Goal: Task Accomplishment & Management: Manage account settings

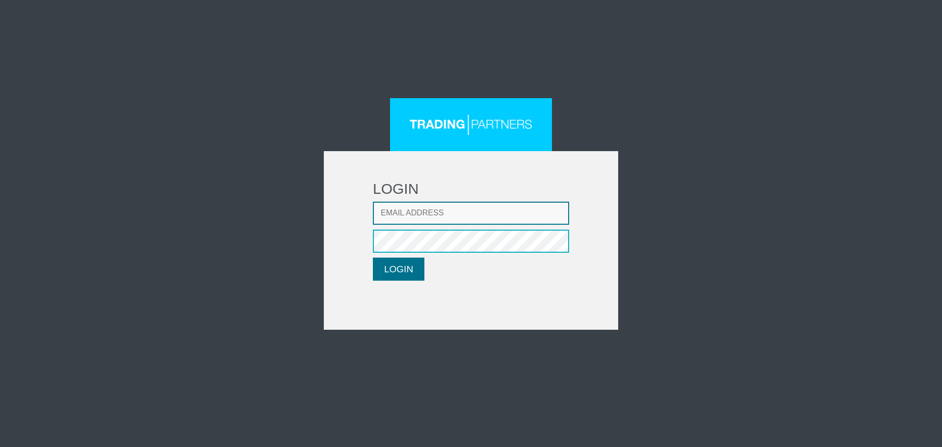
type input "[EMAIL_ADDRESS][DOMAIN_NAME]"
click at [393, 268] on button "LOGIN" at bounding box center [398, 268] width 51 height 23
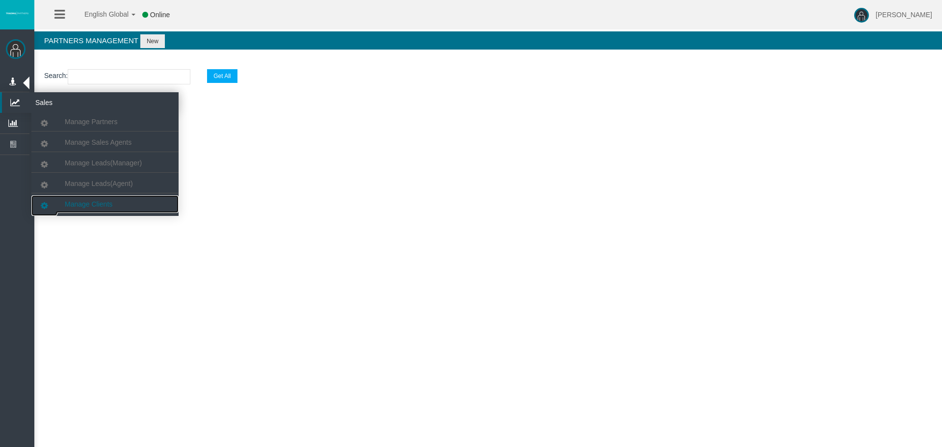
click at [79, 201] on span "Manage Clients" at bounding box center [89, 204] width 48 height 8
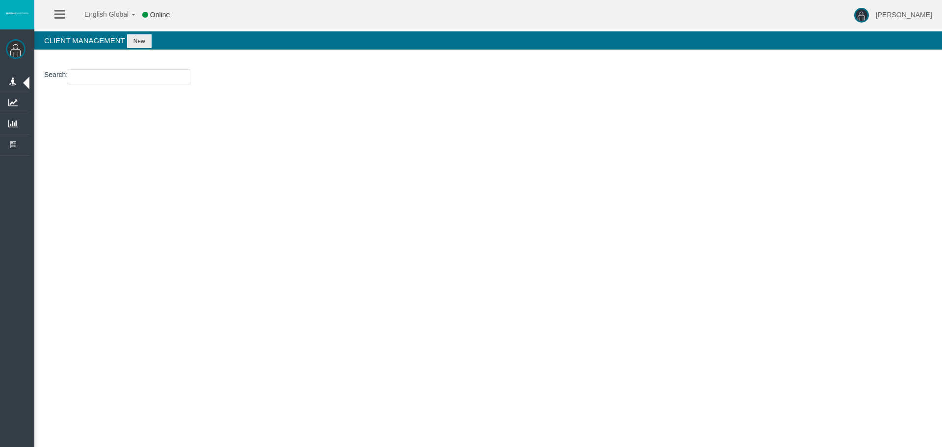
click at [105, 80] on input "number" at bounding box center [129, 76] width 123 height 15
paste input "193119311"
type input "193119311"
